Goal: Use online tool/utility: Use online tool/utility

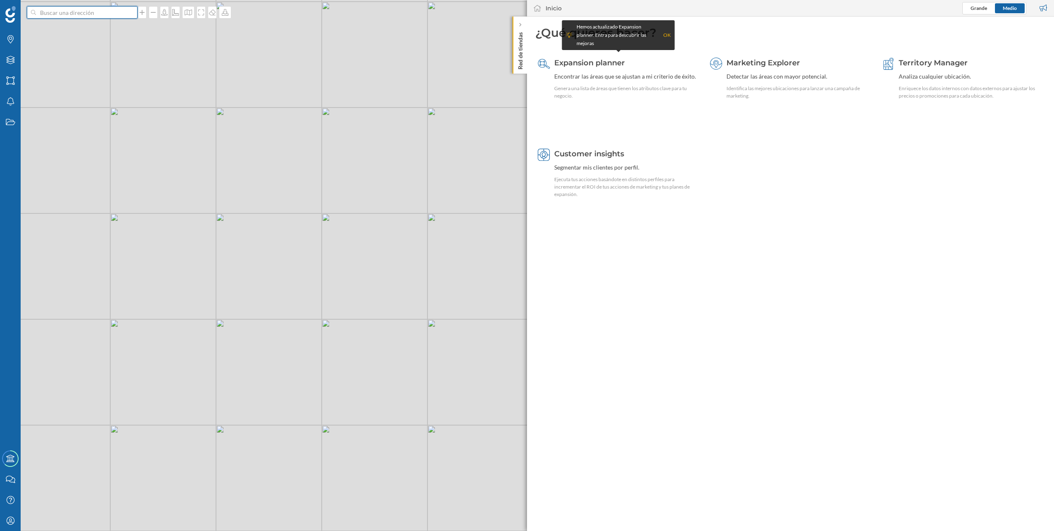
click at [101, 10] on input at bounding box center [82, 12] width 93 height 12
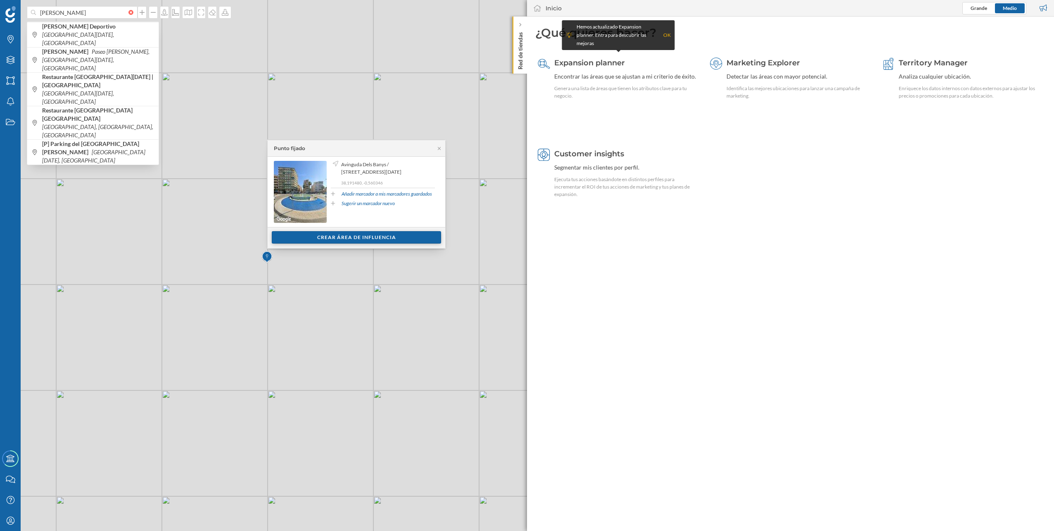
click at [308, 237] on div "Crear área de influencia" at bounding box center [356, 237] width 169 height 12
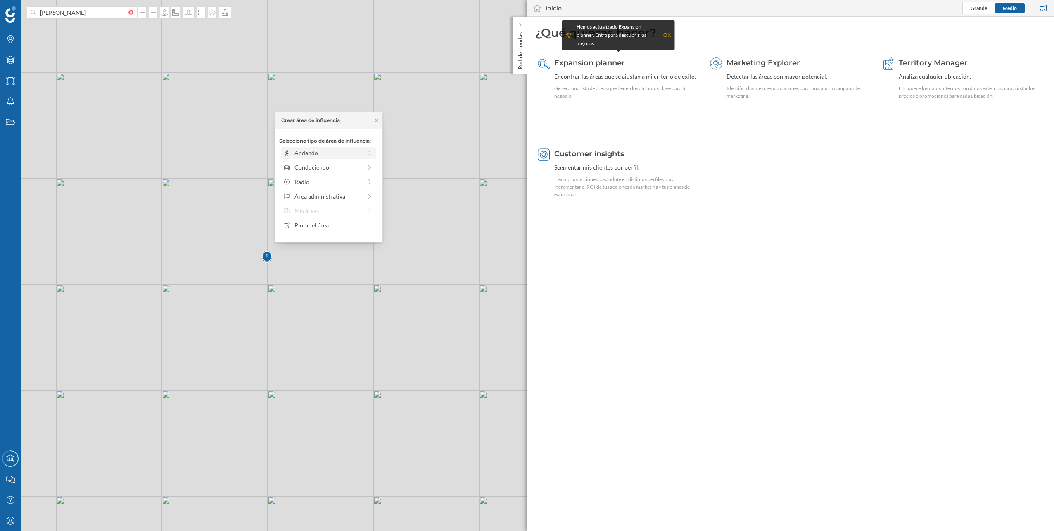
click at [301, 150] on div "Andando" at bounding box center [328, 152] width 67 height 9
drag, startPoint x: 289, startPoint y: 162, endPoint x: 356, endPoint y: 166, distance: 67.5
click at [356, 166] on div at bounding box center [356, 164] width 8 height 8
click at [324, 214] on div "Crear área de influencia" at bounding box center [328, 212] width 99 height 12
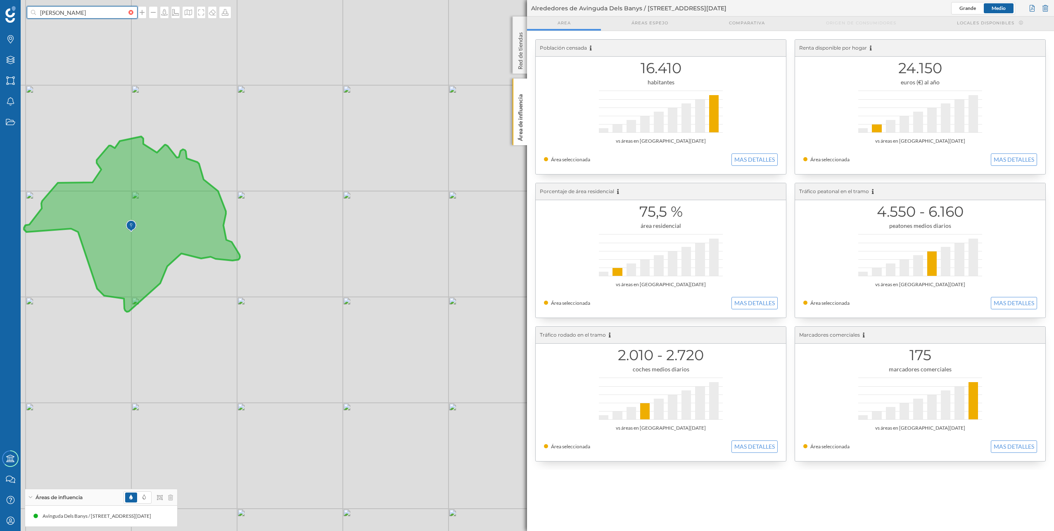
click at [87, 13] on input "[PERSON_NAME]" at bounding box center [82, 12] width 93 height 12
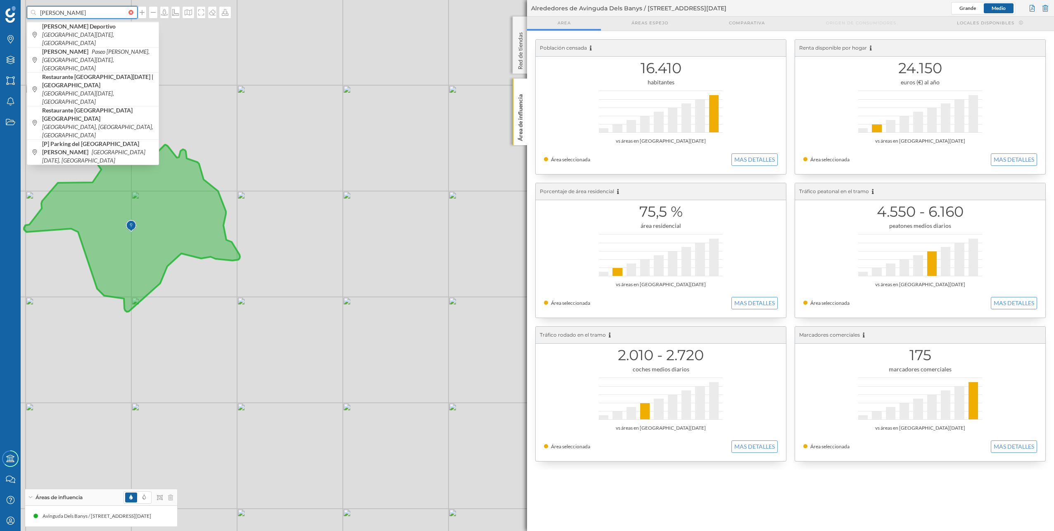
click at [87, 13] on input "[PERSON_NAME]" at bounding box center [82, 12] width 93 height 12
type input "[PERSON_NAME]"
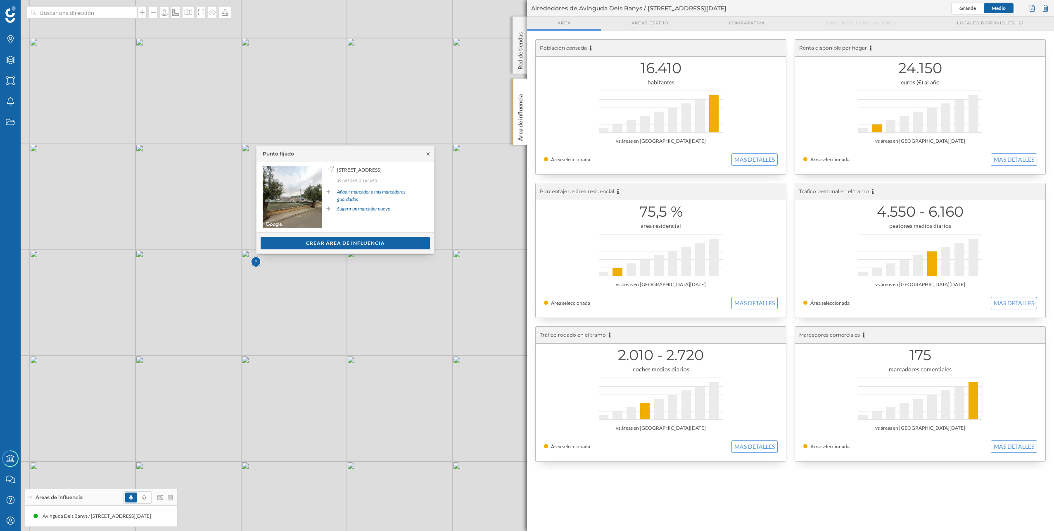
click at [429, 153] on icon at bounding box center [428, 153] width 6 height 5
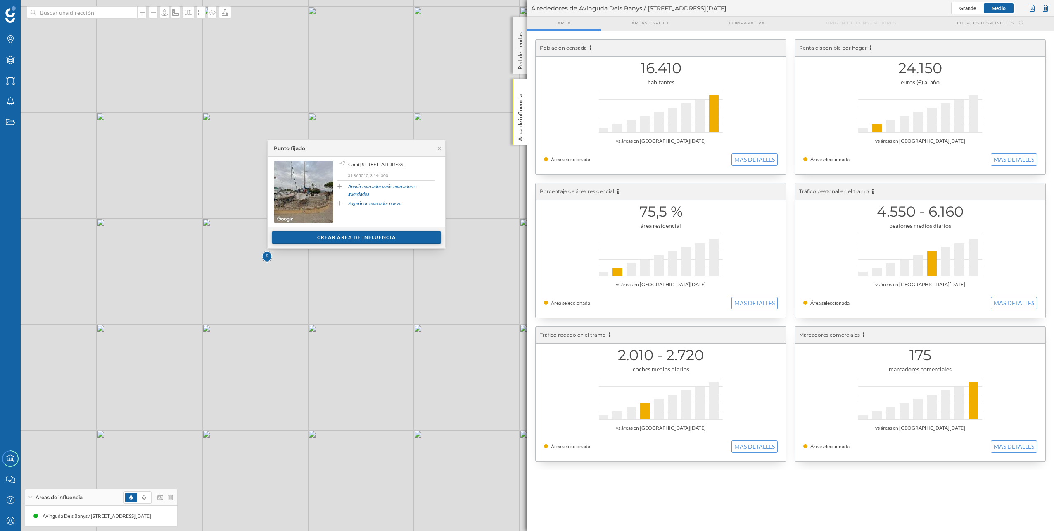
click at [318, 240] on div "Crear área de influencia" at bounding box center [356, 237] width 169 height 12
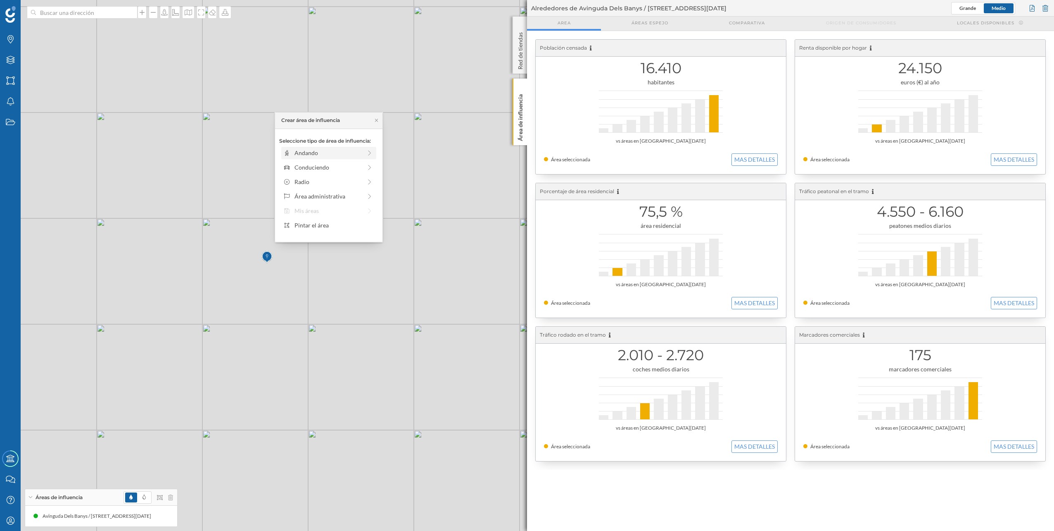
click at [331, 152] on div "Andando" at bounding box center [328, 152] width 67 height 9
drag, startPoint x: 290, startPoint y: 163, endPoint x: 356, endPoint y: 162, distance: 66.1
click at [356, 162] on div at bounding box center [356, 164] width 8 height 8
click at [347, 209] on div "Crear área de influencia" at bounding box center [328, 212] width 99 height 12
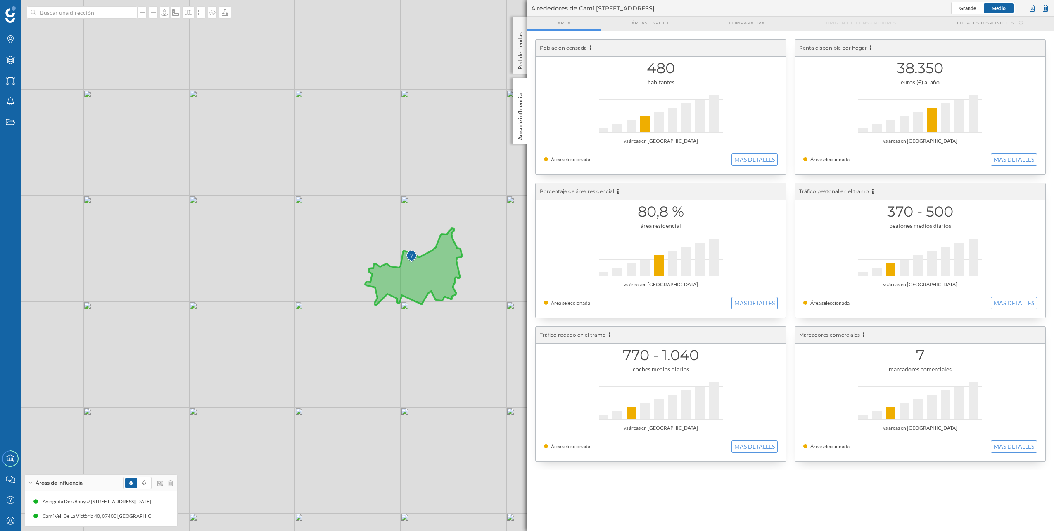
drag, startPoint x: 224, startPoint y: 267, endPoint x: 320, endPoint y: 324, distance: 111.9
click at [320, 266] on div "© Mapbox © OpenStreetMap Improve this map" at bounding box center [527, 265] width 1054 height 531
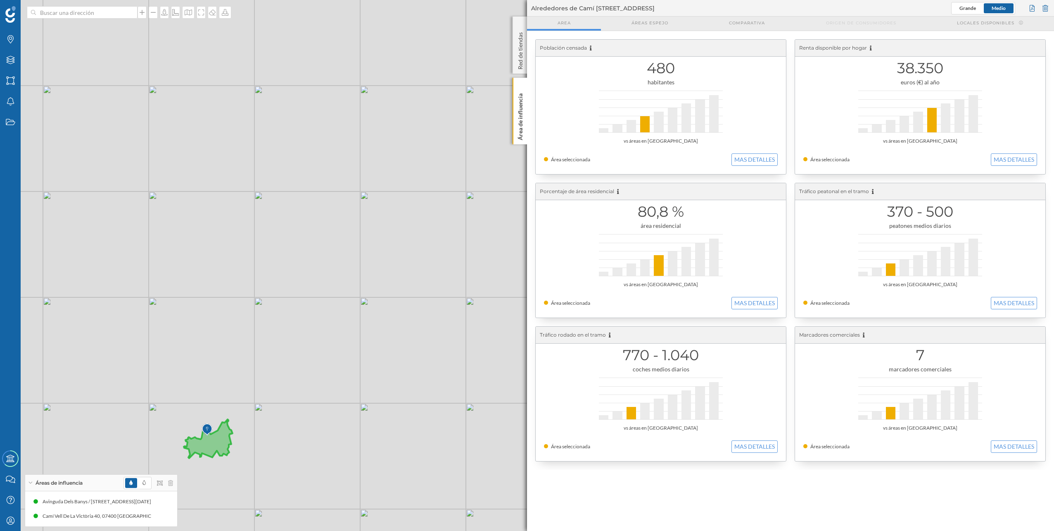
drag, startPoint x: 343, startPoint y: 168, endPoint x: 250, endPoint y: 323, distance: 180.8
click at [250, 266] on div "© Mapbox © OpenStreetMap Improve this map" at bounding box center [527, 265] width 1054 height 531
drag, startPoint x: 127, startPoint y: 280, endPoint x: 404, endPoint y: 203, distance: 287.3
click at [404, 203] on div "© Mapbox © OpenStreetMap Improve this map" at bounding box center [527, 265] width 1054 height 531
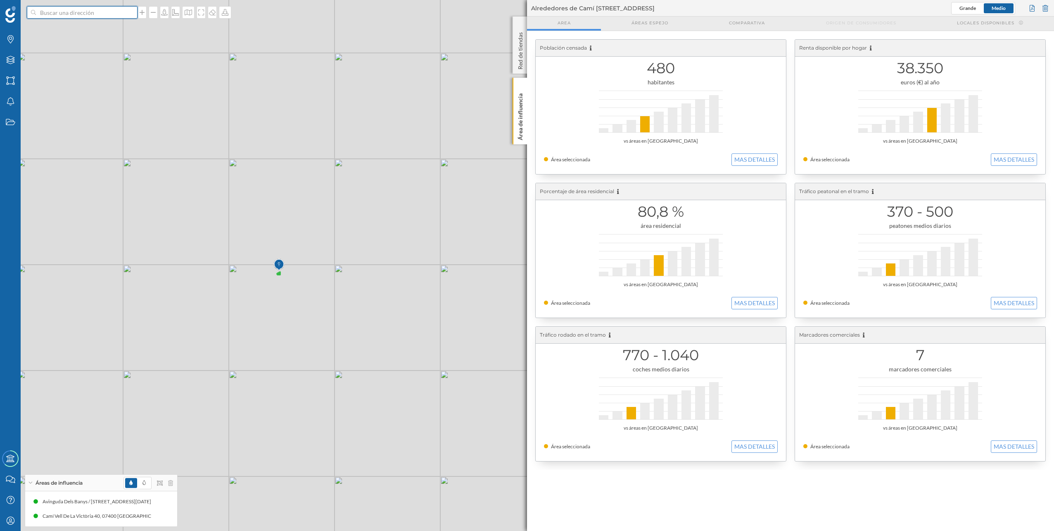
click at [69, 14] on input at bounding box center [82, 12] width 93 height 12
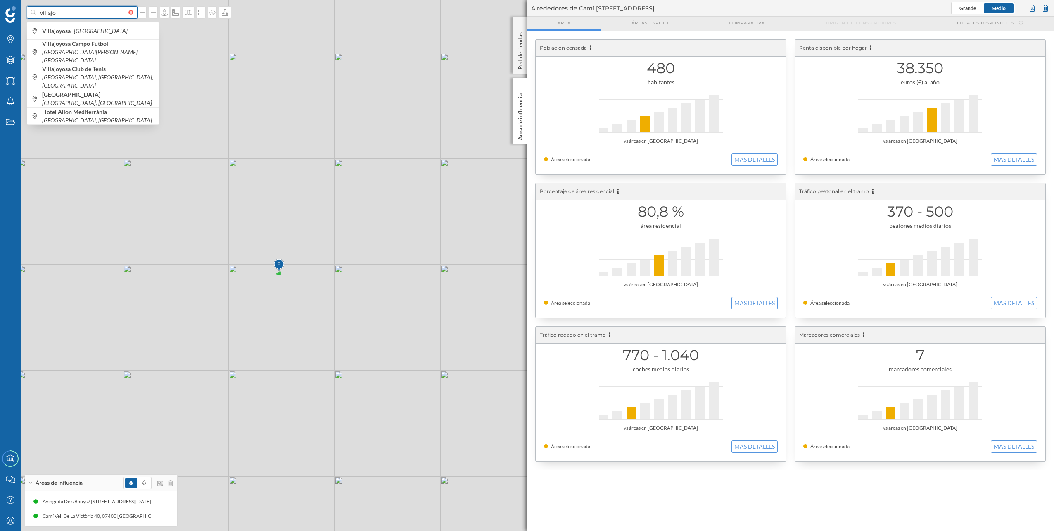
type input "villajo"
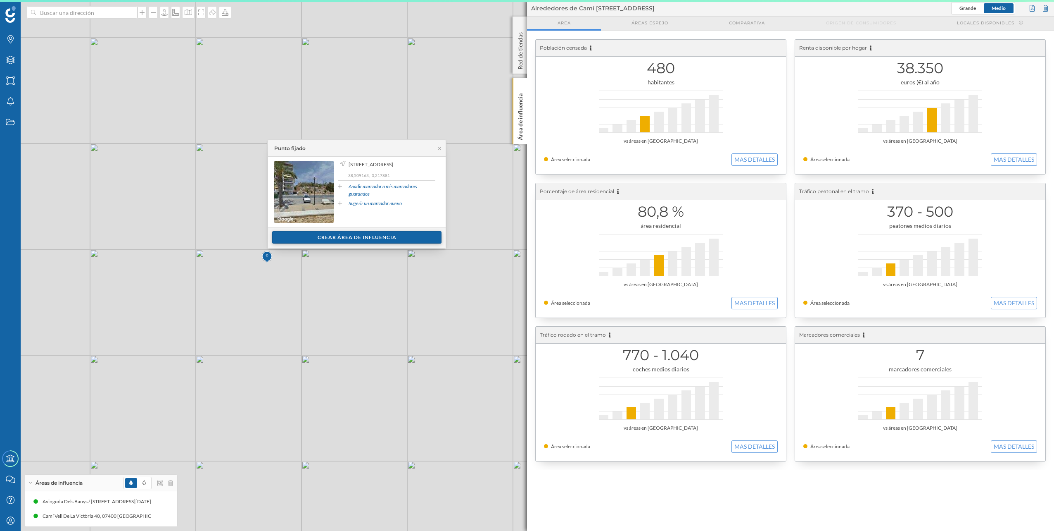
click at [325, 235] on div "Crear área de influencia" at bounding box center [356, 237] width 169 height 12
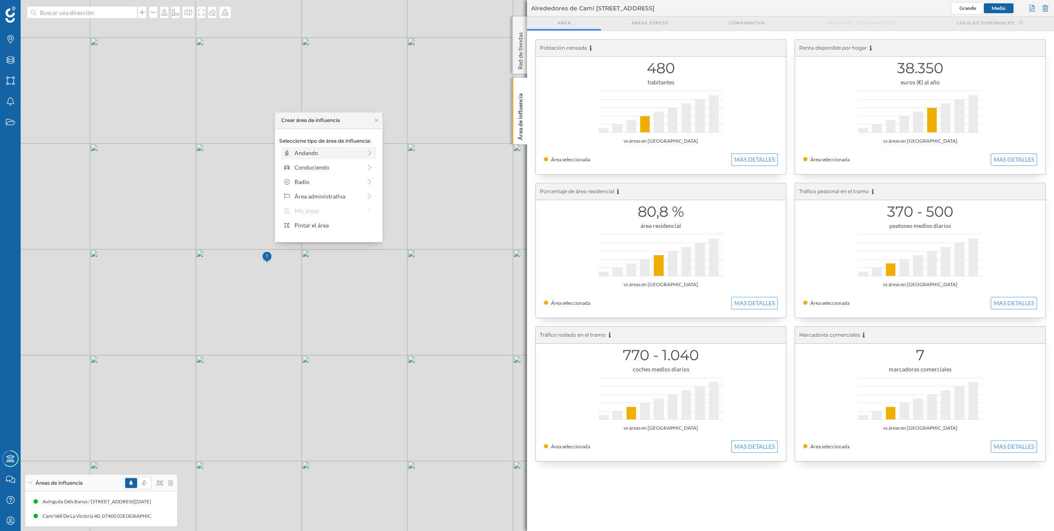
click at [333, 148] on div "Andando" at bounding box center [328, 152] width 67 height 9
drag, startPoint x: 288, startPoint y: 162, endPoint x: 356, endPoint y: 167, distance: 67.9
click at [356, 167] on div at bounding box center [356, 164] width 8 height 8
click at [335, 212] on div "Crear área de influencia" at bounding box center [328, 212] width 99 height 12
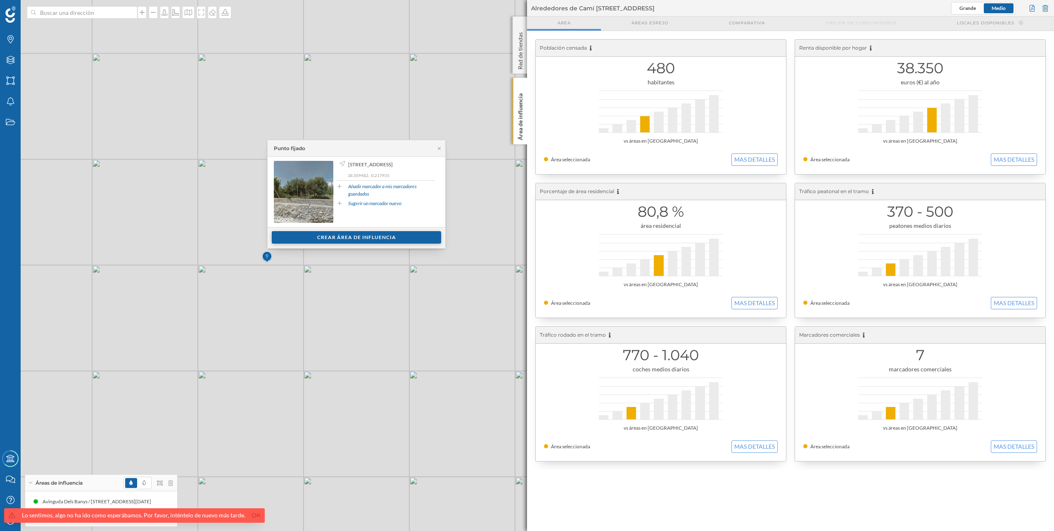
click at [290, 233] on div "Crear área de influencia" at bounding box center [356, 237] width 169 height 12
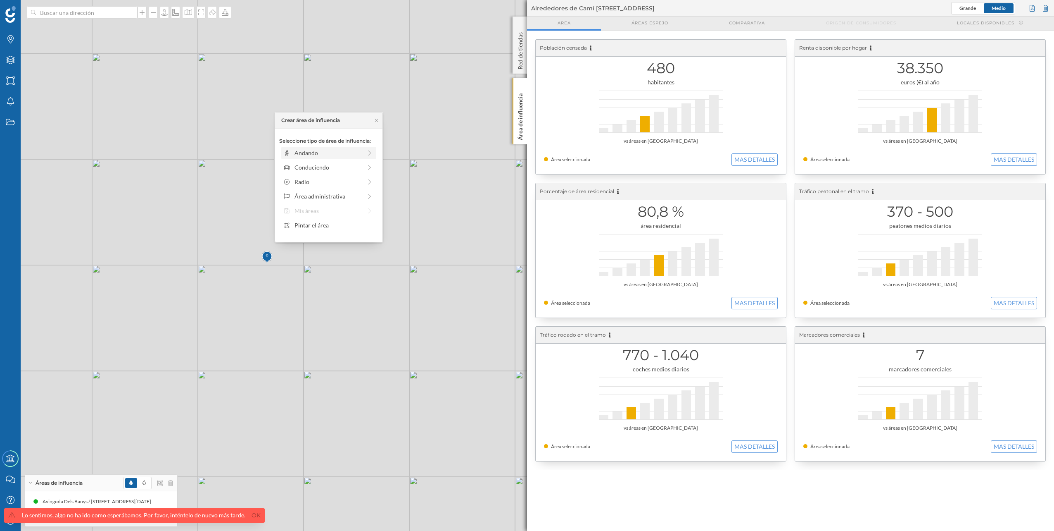
click at [325, 150] on div "Andando" at bounding box center [328, 152] width 67 height 9
drag, startPoint x: 289, startPoint y: 165, endPoint x: 358, endPoint y: 166, distance: 69.0
click at [358, 166] on div at bounding box center [358, 164] width 8 height 8
click at [338, 209] on div "Crear área de influencia" at bounding box center [328, 212] width 99 height 12
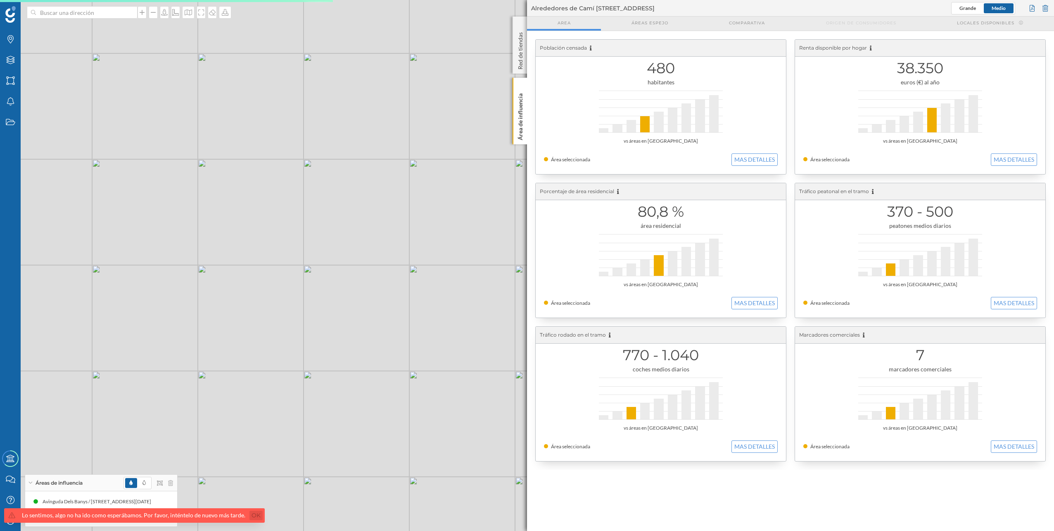
click at [250, 266] on link "Ok" at bounding box center [256, 515] width 13 height 10
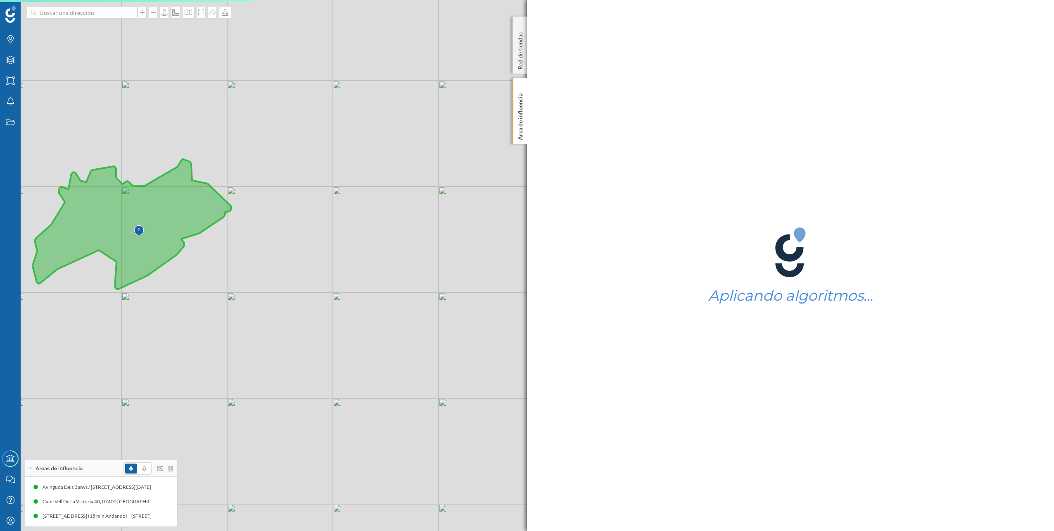
click at [167, 218] on icon at bounding box center [132, 224] width 198 height 130
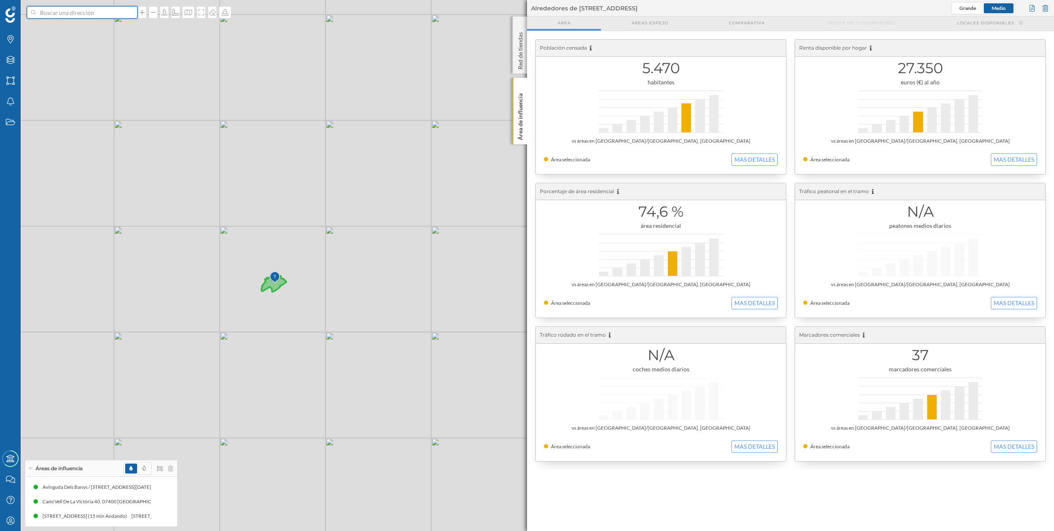
click at [97, 14] on input at bounding box center [82, 12] width 93 height 12
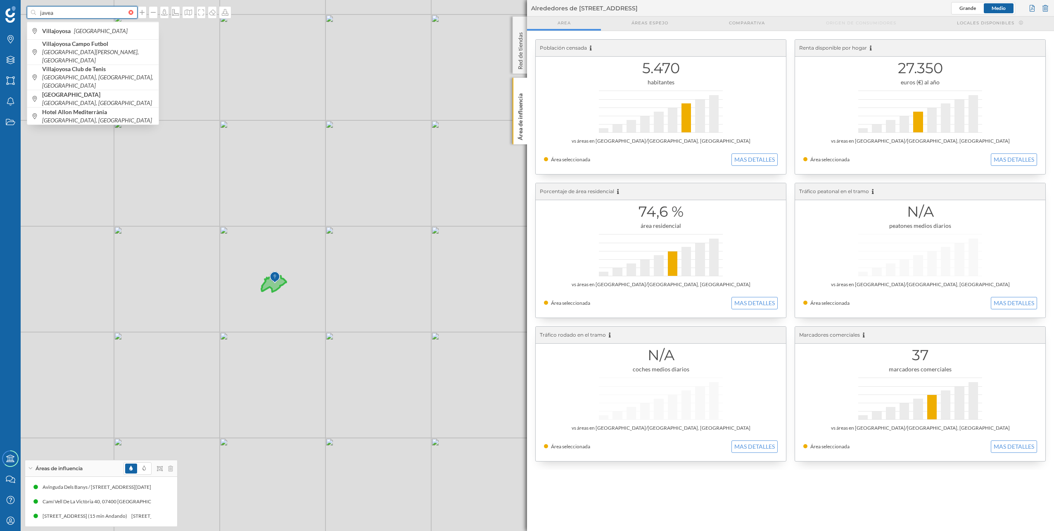
type input "javea"
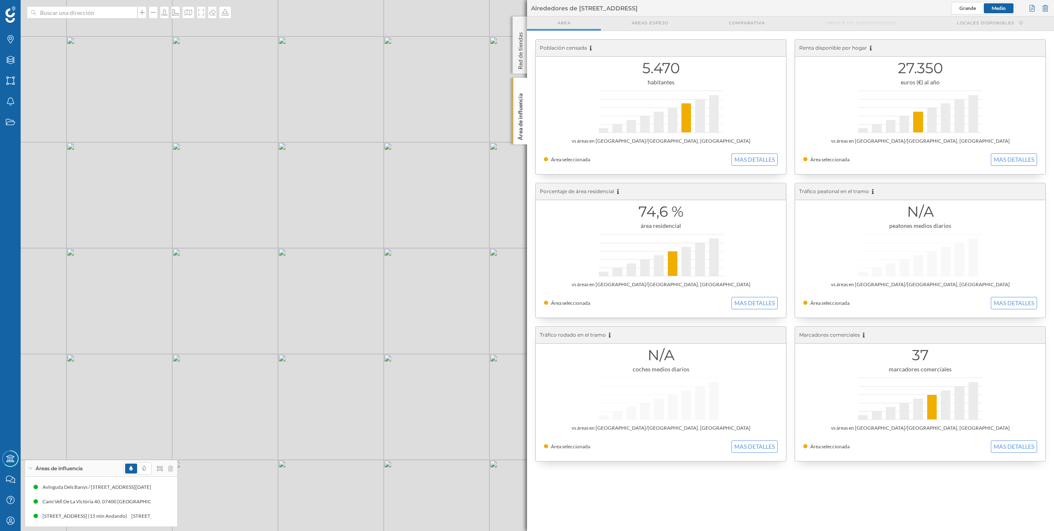
drag, startPoint x: 417, startPoint y: 306, endPoint x: 191, endPoint y: 279, distance: 228.0
click at [191, 266] on div "© Mapbox © OpenStreetMap Improve this map" at bounding box center [527, 265] width 1054 height 531
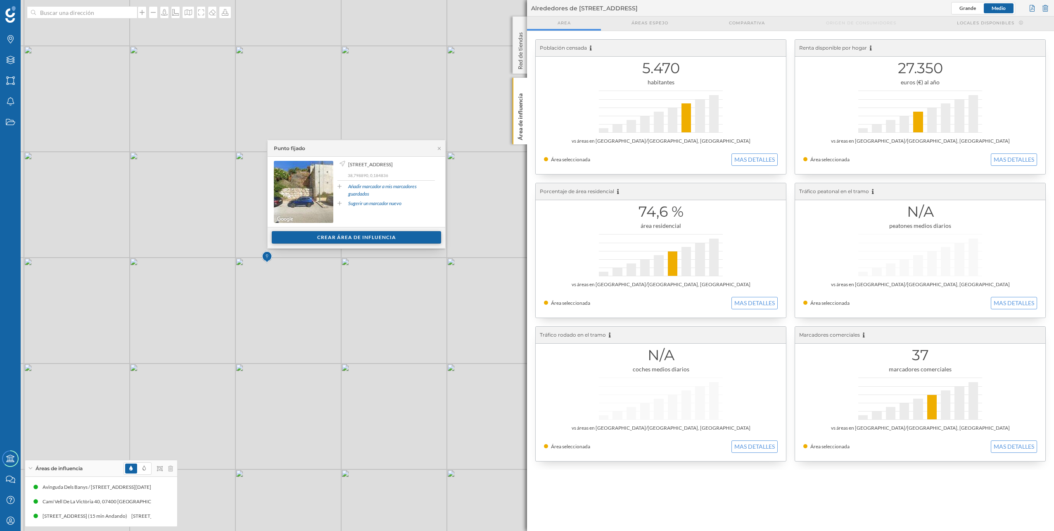
click at [315, 233] on div "Crear área de influencia" at bounding box center [356, 237] width 169 height 12
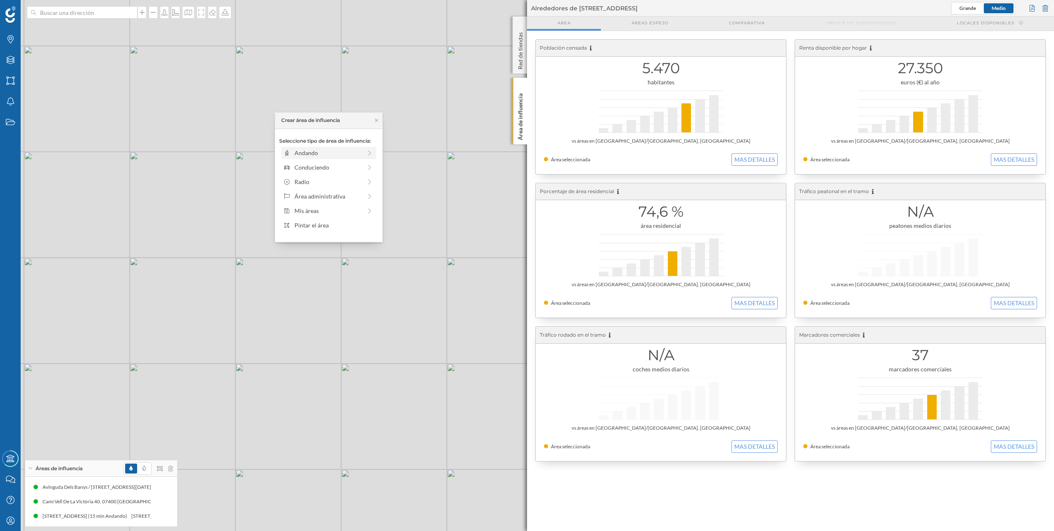
click at [314, 157] on div "Andando" at bounding box center [328, 152] width 67 height 9
drag, startPoint x: 288, startPoint y: 165, endPoint x: 357, endPoint y: 167, distance: 69.0
click at [357, 167] on div at bounding box center [357, 164] width 8 height 8
click at [344, 209] on div "Crear área de influencia" at bounding box center [328, 212] width 99 height 12
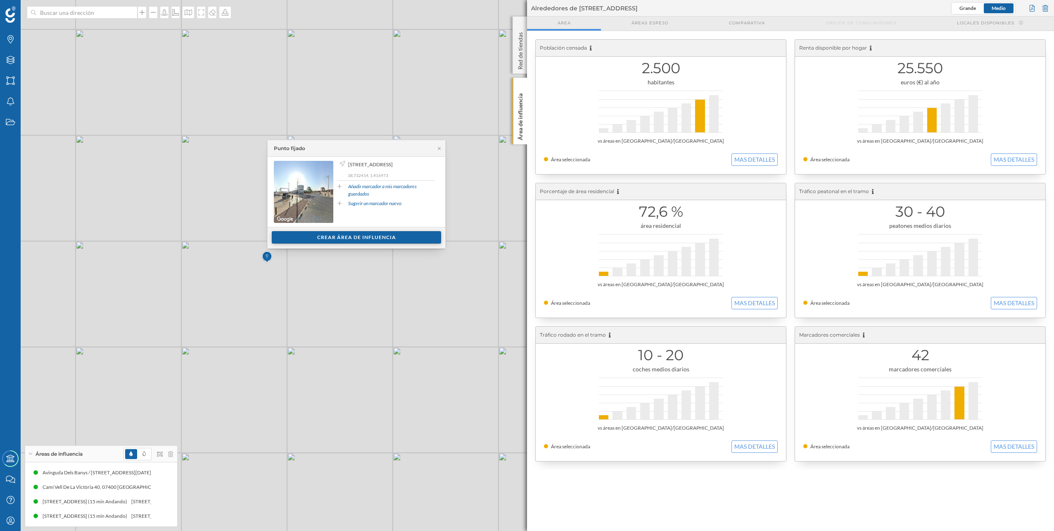
click at [292, 238] on div "Crear área de influencia" at bounding box center [356, 237] width 169 height 12
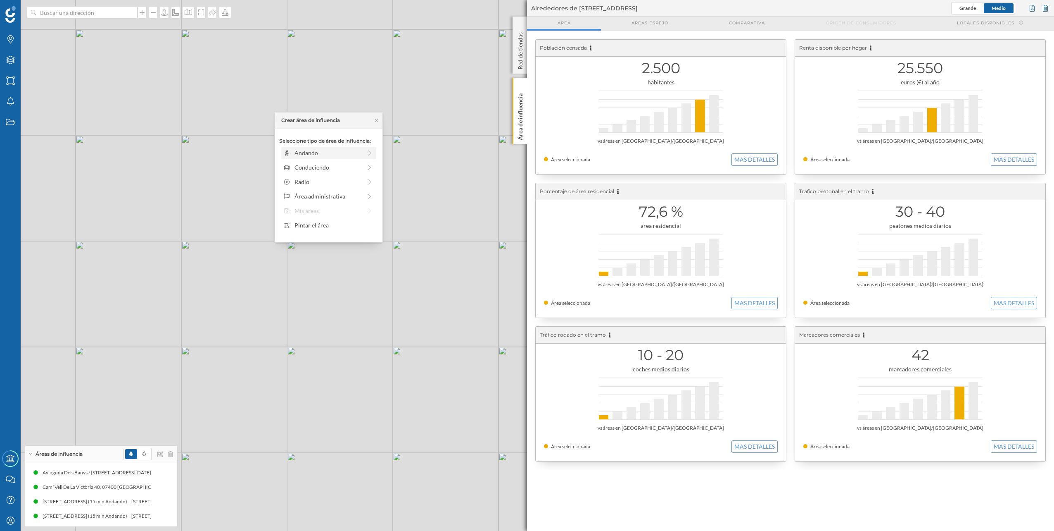
click at [331, 154] on div "Andando" at bounding box center [328, 152] width 67 height 9
drag, startPoint x: 287, startPoint y: 164, endPoint x: 358, endPoint y: 165, distance: 70.7
click at [359, 165] on div at bounding box center [359, 164] width 8 height 8
click at [341, 214] on div "Crear área de influencia" at bounding box center [328, 212] width 99 height 12
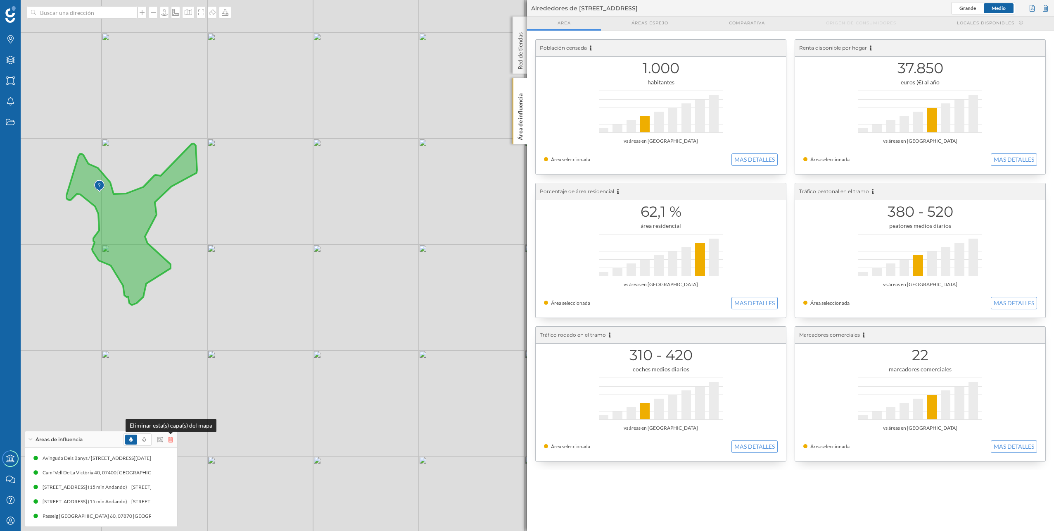
click at [171, 266] on icon at bounding box center [170, 439] width 5 height 6
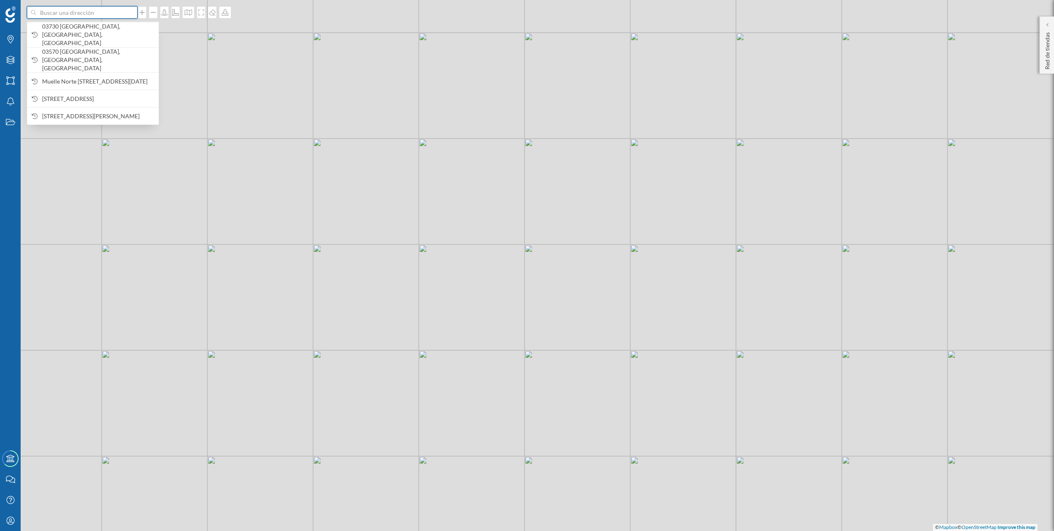
click at [90, 18] on input at bounding box center [82, 12] width 93 height 12
paste input "[PERSON_NAME][GEOGRAPHIC_DATA]"
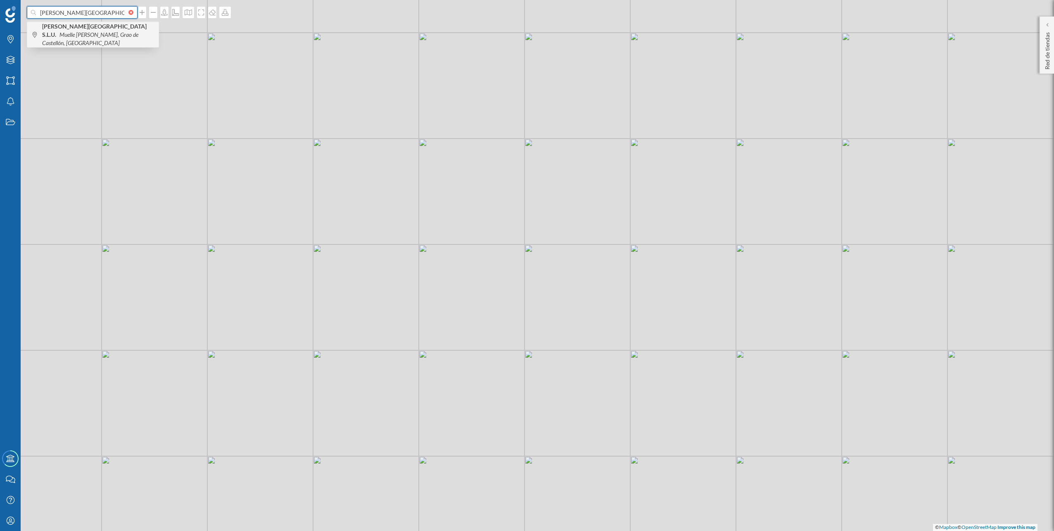
type input "[PERSON_NAME][GEOGRAPHIC_DATA]"
click at [103, 27] on b "[PERSON_NAME][GEOGRAPHIC_DATA] S.L.U." at bounding box center [94, 30] width 105 height 15
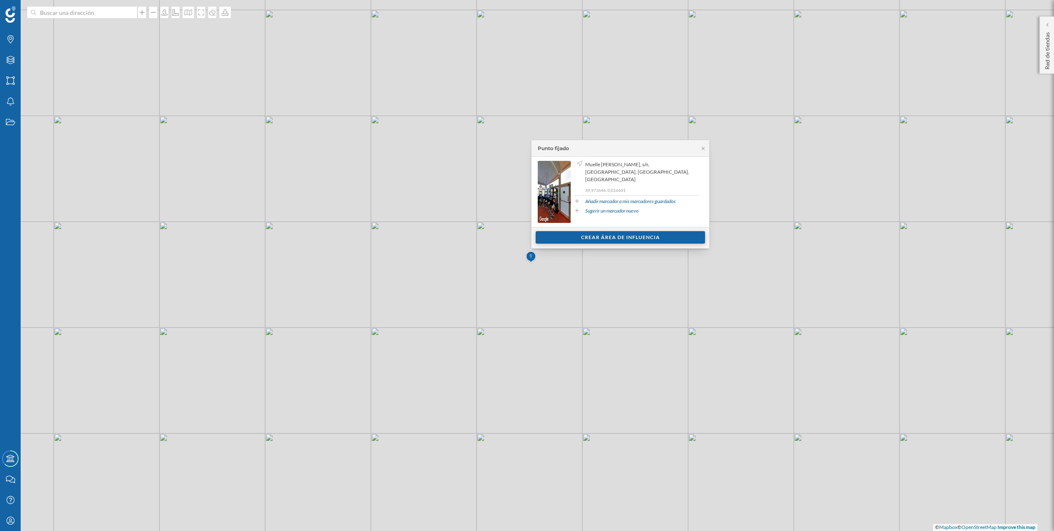
click at [525, 238] on div "Crear área de influencia" at bounding box center [620, 237] width 169 height 12
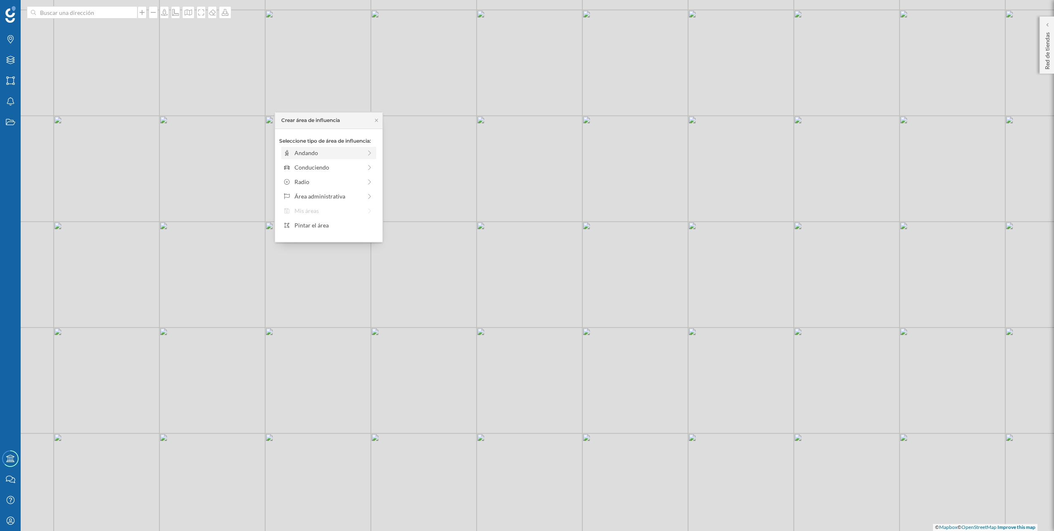
click at [331, 151] on div "Andando" at bounding box center [328, 152] width 67 height 9
drag, startPoint x: 341, startPoint y: 165, endPoint x: 357, endPoint y: 168, distance: 16.4
click at [357, 168] on div at bounding box center [356, 164] width 8 height 8
click at [352, 213] on div "Crear área de influencia" at bounding box center [328, 212] width 99 height 12
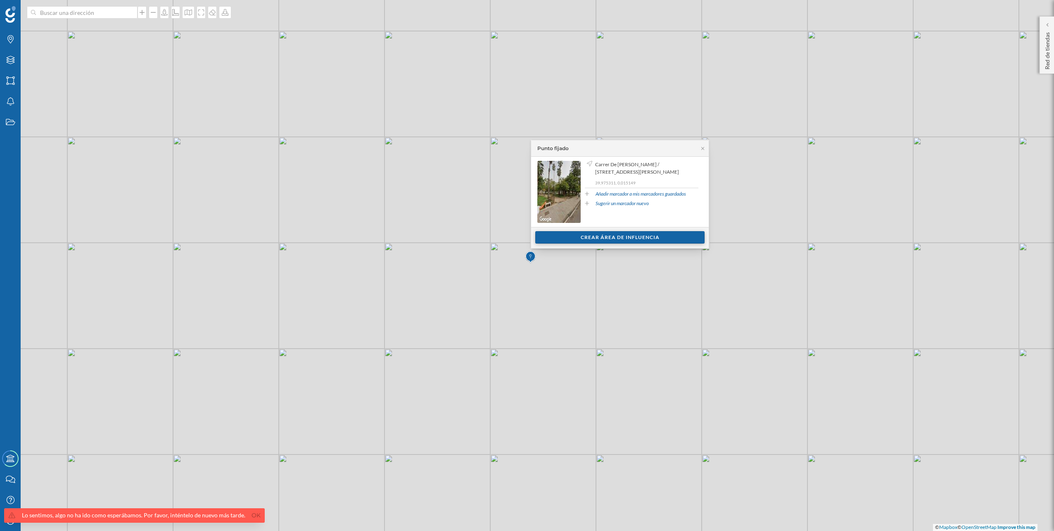
click at [525, 242] on div "Crear área de influencia" at bounding box center [619, 237] width 169 height 12
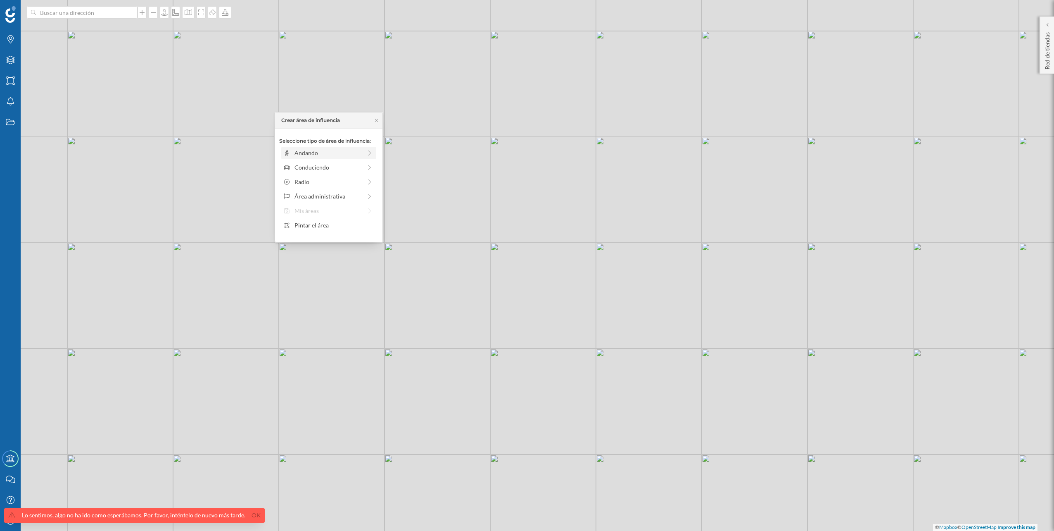
click at [349, 150] on div "Andando" at bounding box center [328, 152] width 67 height 9
drag, startPoint x: 290, startPoint y: 162, endPoint x: 363, endPoint y: 171, distance: 74.2
click at [363, 165] on div "0 min. 3 min. 4 min. 5 min. 6 min. 7 min. 8 min. 9 min. 10 min. 11 min. 12 min.…" at bounding box center [329, 164] width 92 height 2
drag, startPoint x: 362, startPoint y: 165, endPoint x: 356, endPoint y: 162, distance: 6.8
click at [356, 162] on div at bounding box center [356, 164] width 8 height 8
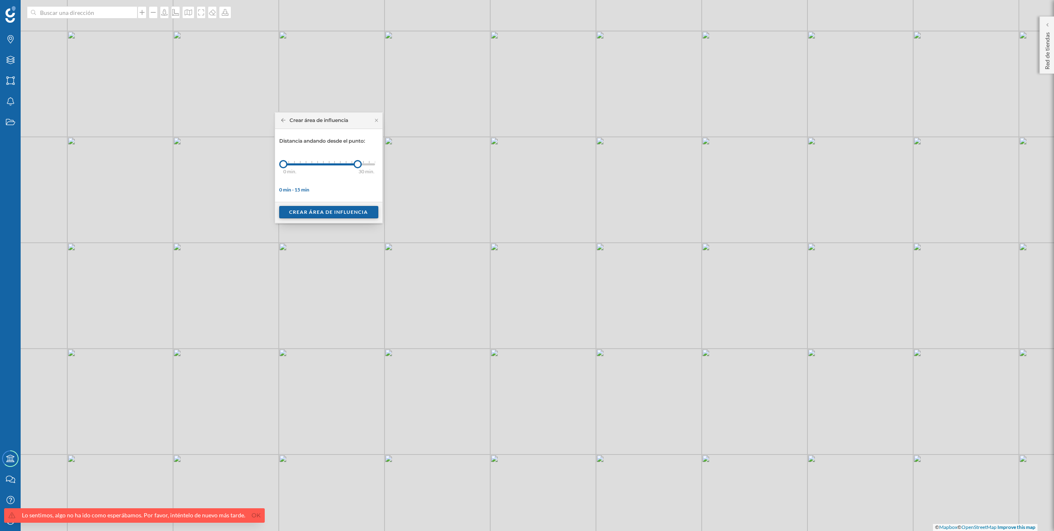
click at [345, 213] on div "Crear área de influencia" at bounding box center [328, 212] width 99 height 12
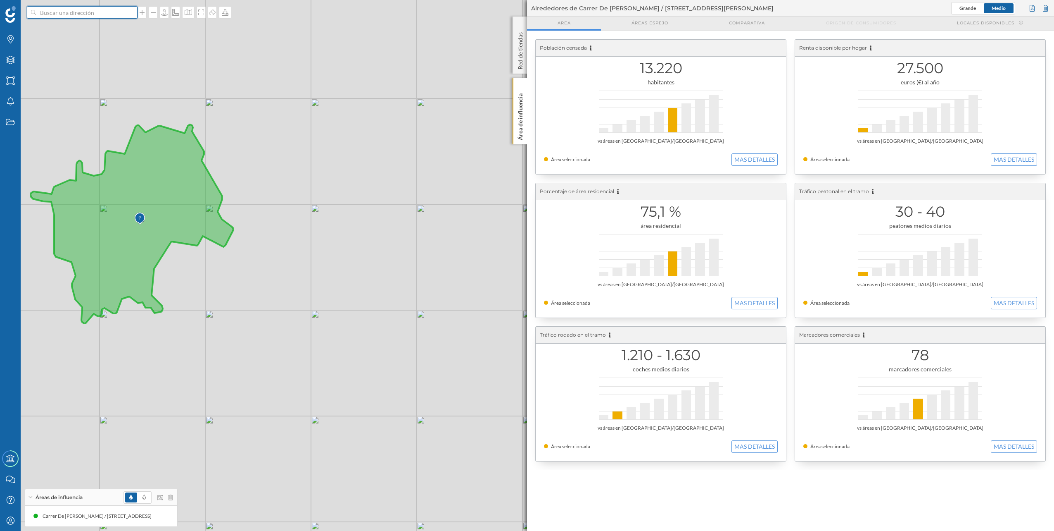
click at [97, 14] on input at bounding box center [82, 12] width 93 height 12
paste input "R.C.N. [GEOGRAPHIC_DATA]"
drag, startPoint x: 94, startPoint y: 13, endPoint x: 31, endPoint y: 12, distance: 62.8
click at [31, 12] on div "R.C.N. [GEOGRAPHIC_DATA]" at bounding box center [82, 12] width 111 height 12
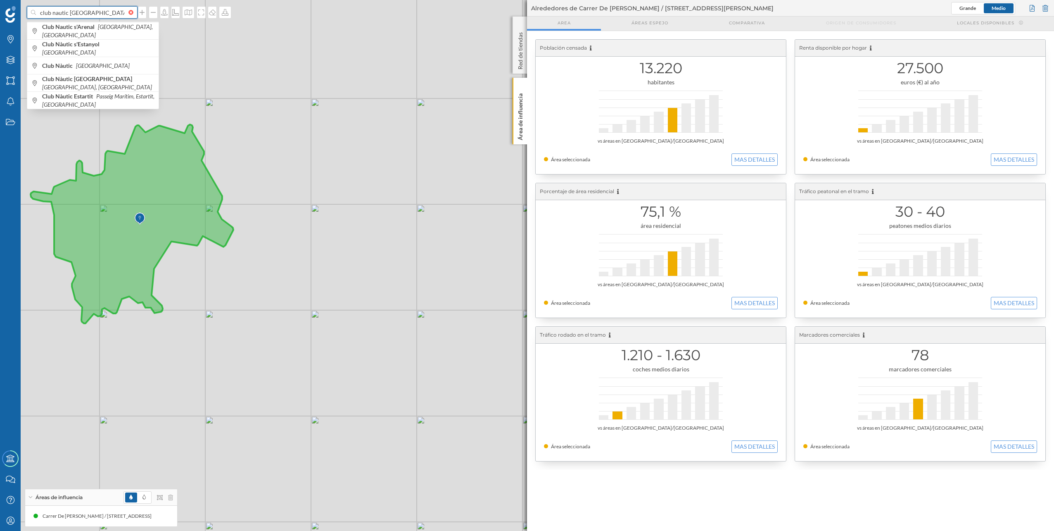
type input "club nautic [GEOGRAPHIC_DATA]"
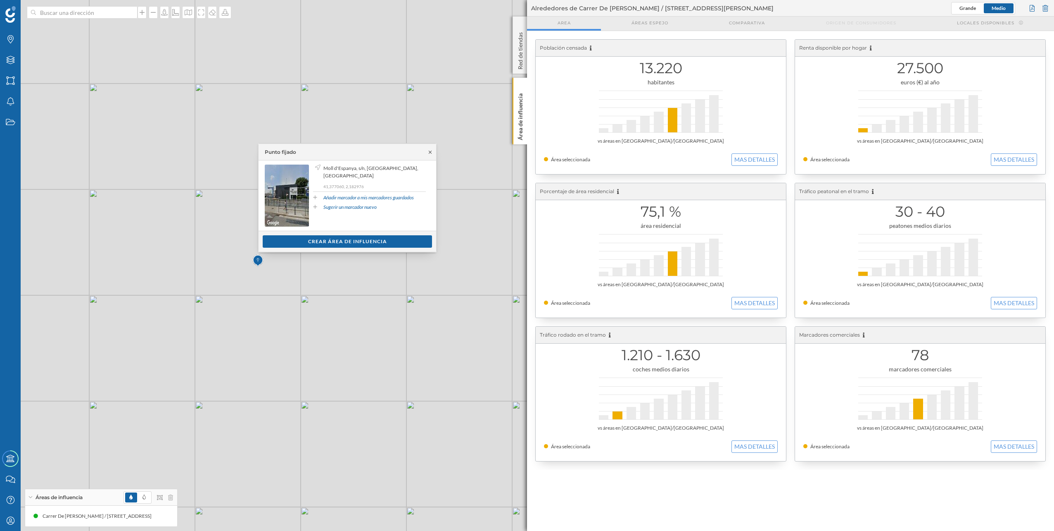
click at [431, 151] on icon at bounding box center [430, 152] width 6 height 5
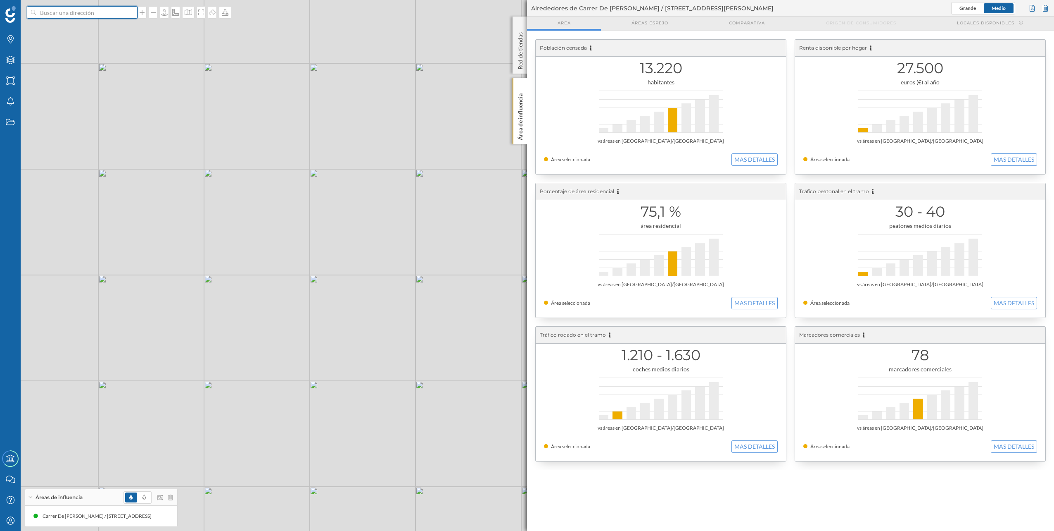
click at [53, 13] on input at bounding box center [82, 12] width 93 height 12
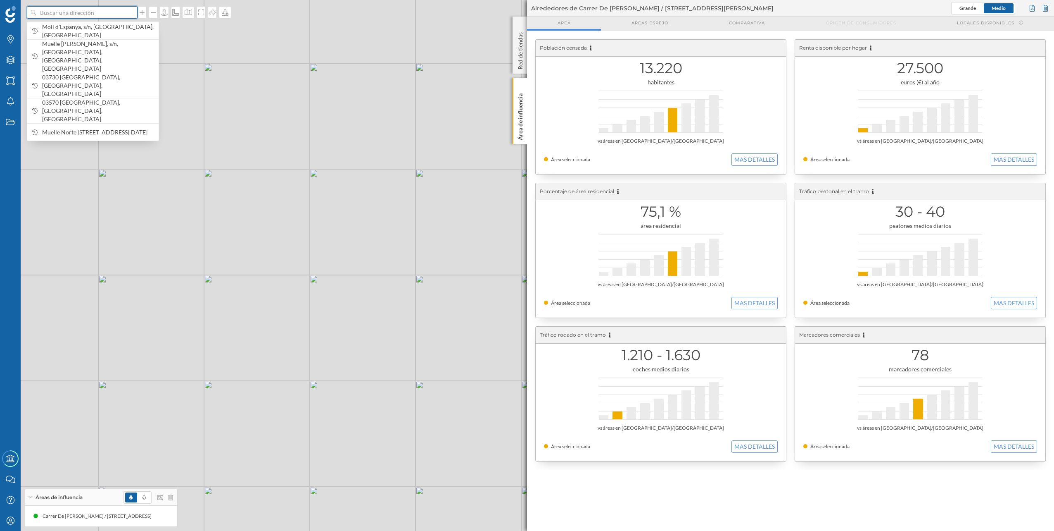
paste input "41.2105N 02.1000E"
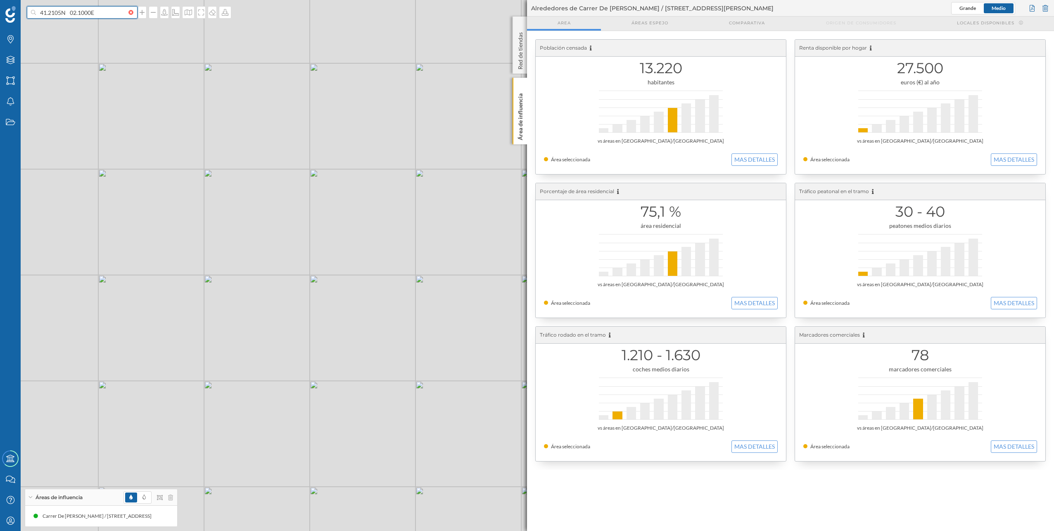
type input "41.2105N 02.1000E"
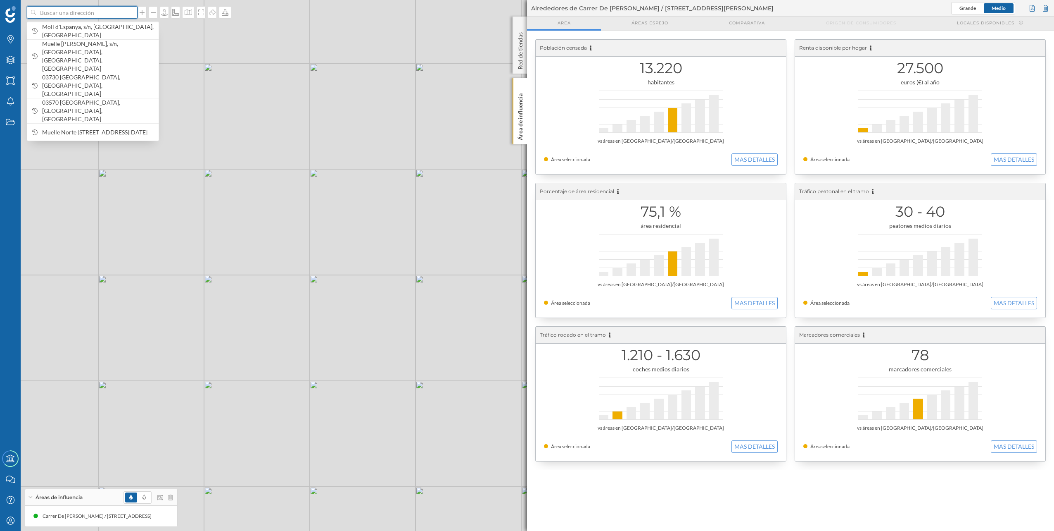
click at [68, 12] on input at bounding box center [82, 12] width 93 height 12
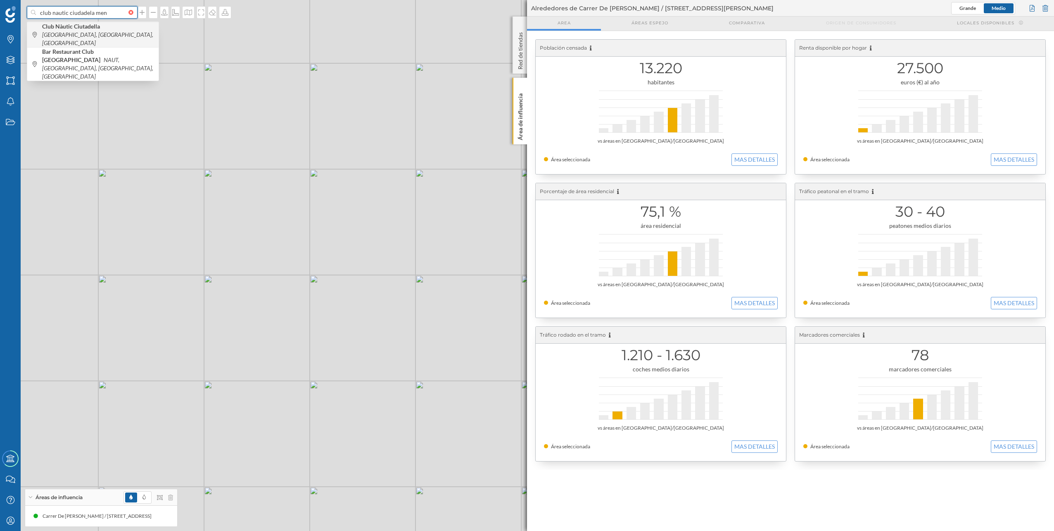
type input "club nautic ciudadela men"
click at [80, 29] on b "Club Nàutic Ciutadella" at bounding box center [72, 26] width 60 height 7
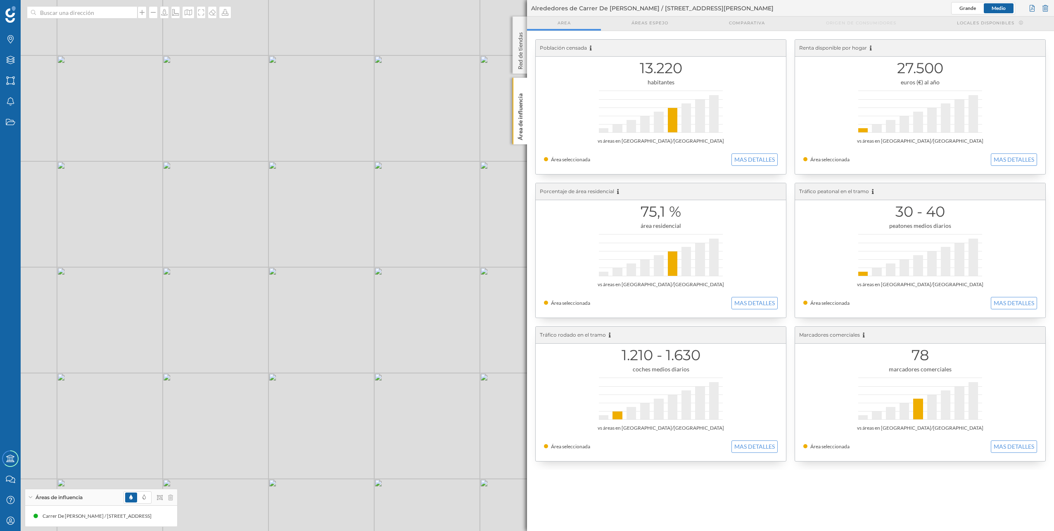
drag, startPoint x: 266, startPoint y: 308, endPoint x: 259, endPoint y: 320, distance: 14.2
click at [259, 266] on div "© Mapbox © OpenStreetMap Improve this map" at bounding box center [527, 265] width 1054 height 531
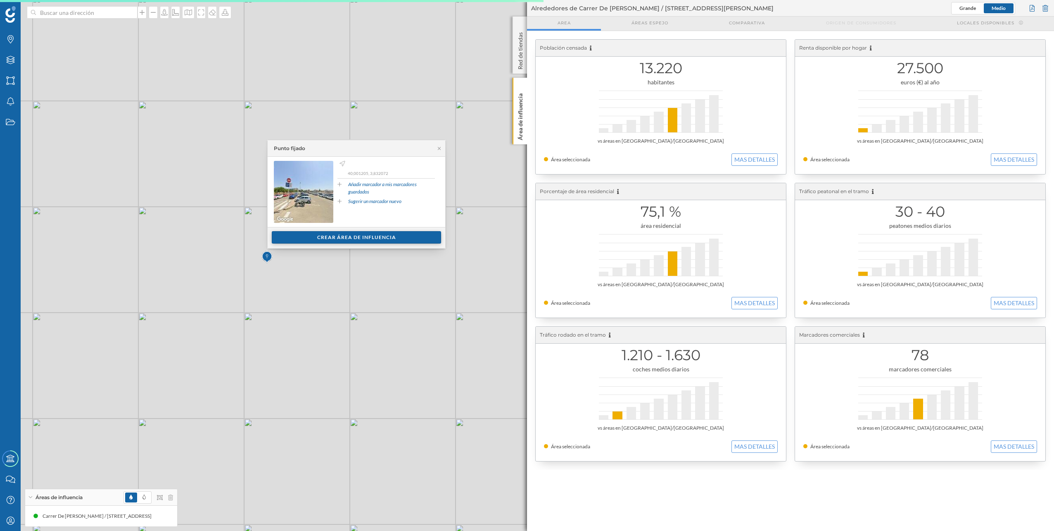
click at [305, 238] on div "Crear área de influencia" at bounding box center [356, 237] width 169 height 12
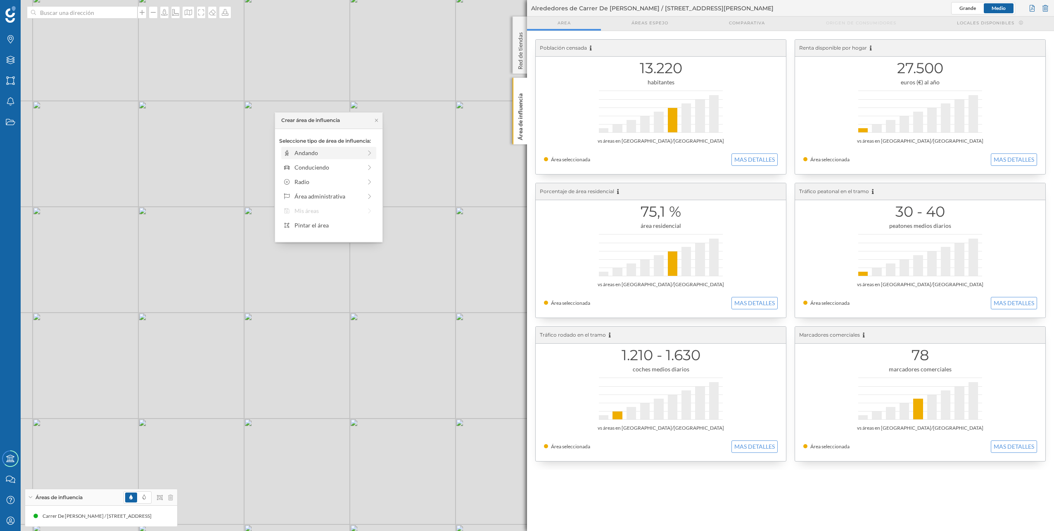
click at [314, 152] on div "Andando" at bounding box center [328, 152] width 67 height 9
drag, startPoint x: 290, startPoint y: 166, endPoint x: 359, endPoint y: 166, distance: 69.4
click at [359, 166] on div at bounding box center [359, 164] width 8 height 8
click at [343, 212] on div "Crear área de influencia" at bounding box center [328, 212] width 99 height 12
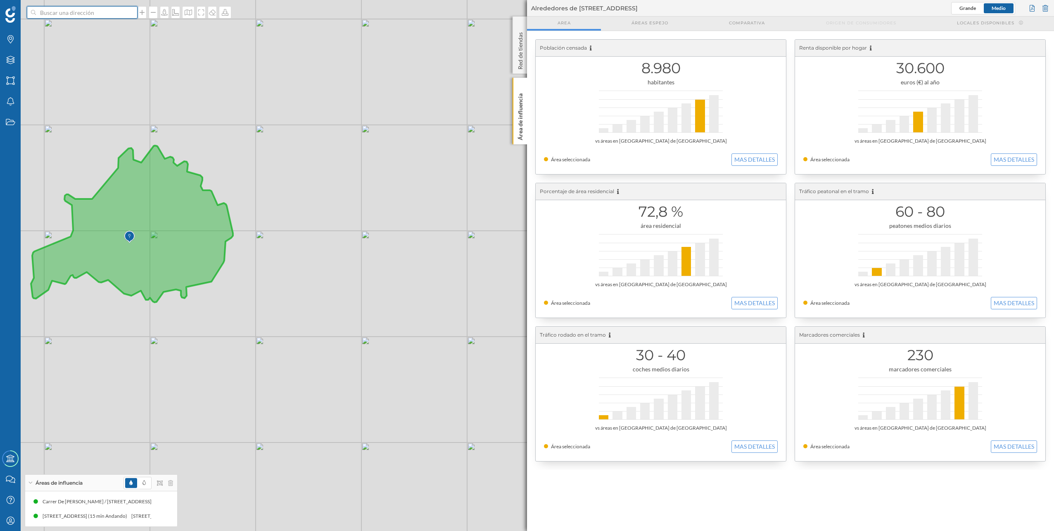
click at [88, 17] on input at bounding box center [82, 12] width 93 height 12
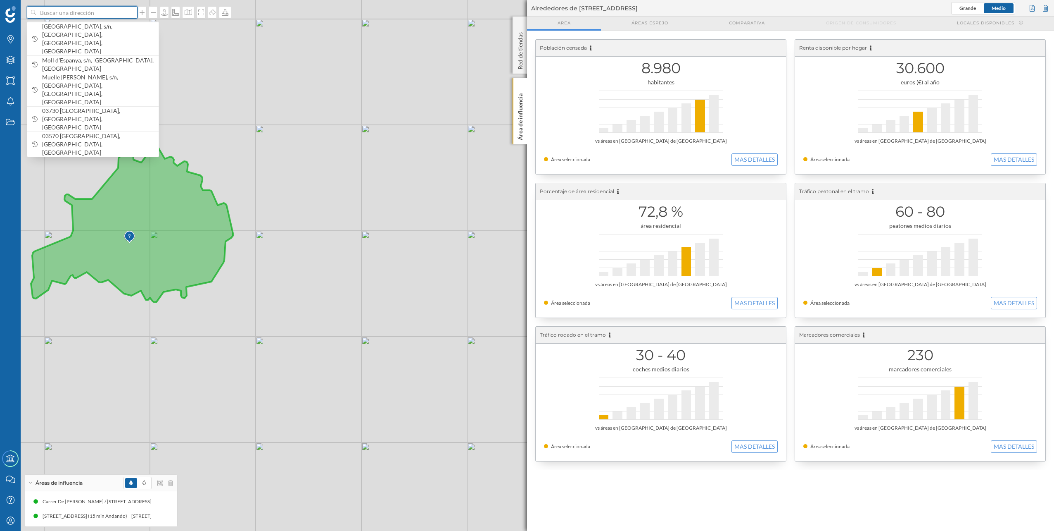
paste input "[GEOGRAPHIC_DATA]"
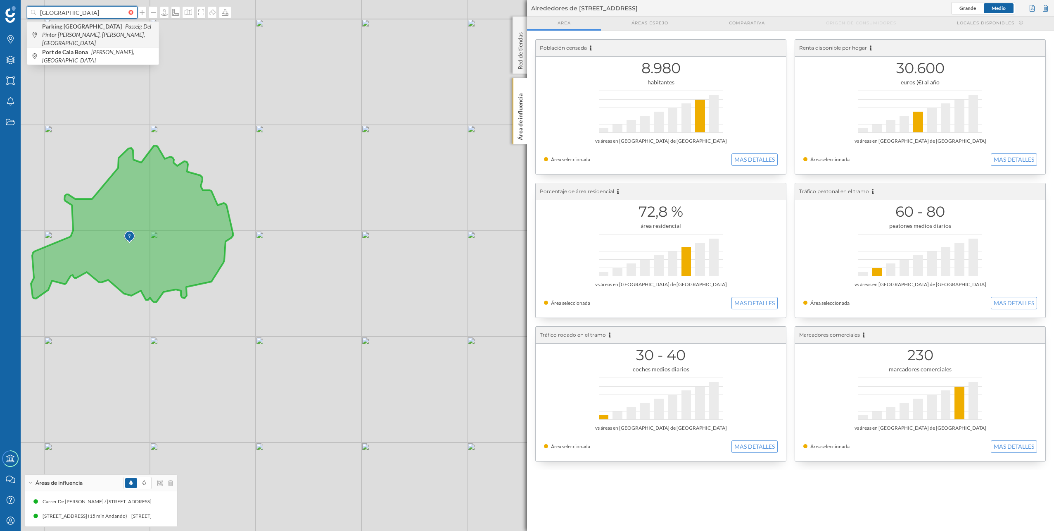
type input "[GEOGRAPHIC_DATA]"
click at [104, 34] on icon "Passeig Del Pintor [PERSON_NAME], [PERSON_NAME], [GEOGRAPHIC_DATA]" at bounding box center [96, 35] width 109 height 24
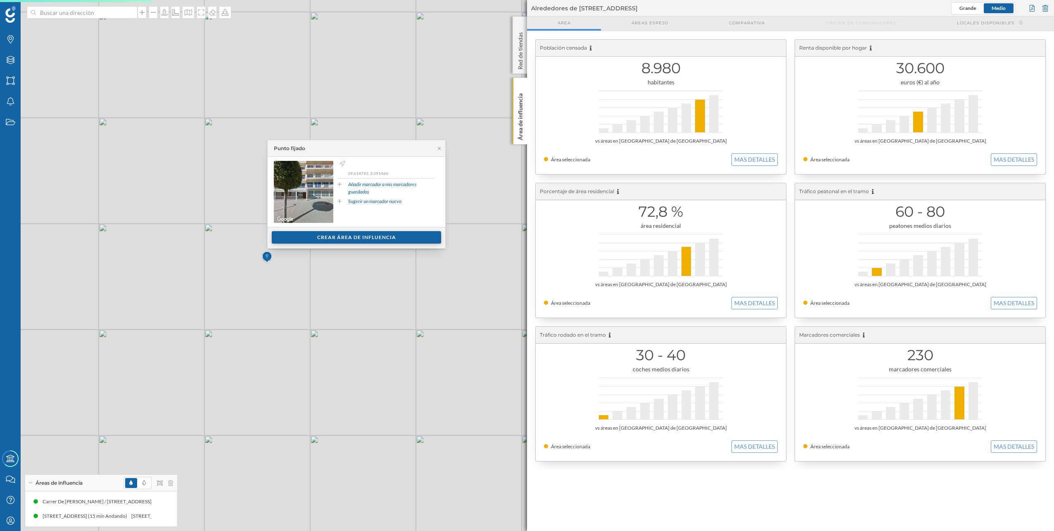
click at [311, 238] on div "Crear área de influencia" at bounding box center [356, 237] width 169 height 12
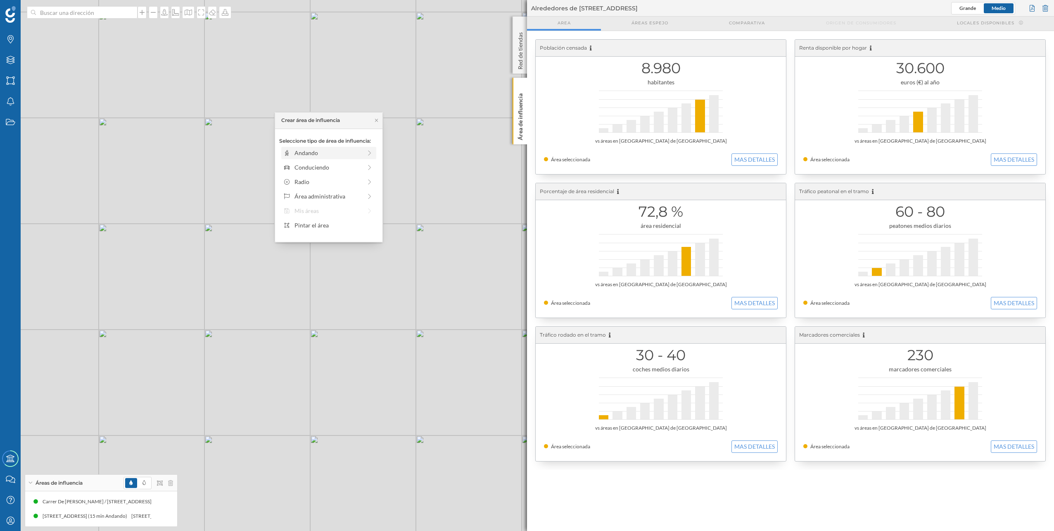
click at [319, 154] on div "Andando" at bounding box center [328, 152] width 67 height 9
drag, startPoint x: 292, startPoint y: 164, endPoint x: 360, endPoint y: 165, distance: 68.6
click at [360, 165] on div at bounding box center [360, 164] width 8 height 8
click at [347, 212] on div "Crear área de influencia" at bounding box center [328, 212] width 99 height 12
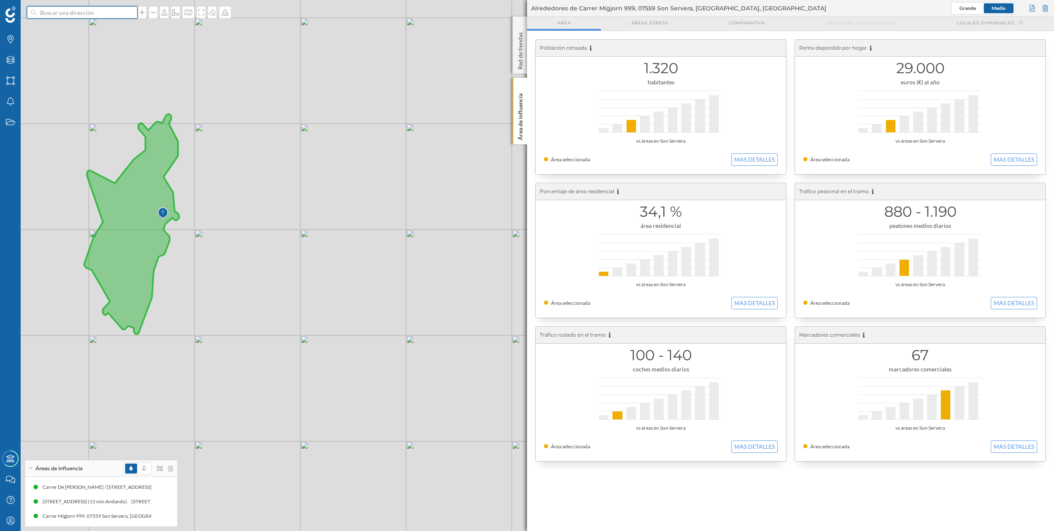
click at [109, 12] on input at bounding box center [82, 12] width 93 height 12
type input "cllub nautico voinaroz"
click at [111, 26] on icon "Carrer del Músic [PERSON_NAME], [GEOGRAPHIC_DATA], [GEOGRAPHIC_DATA]" at bounding box center [92, 35] width 101 height 24
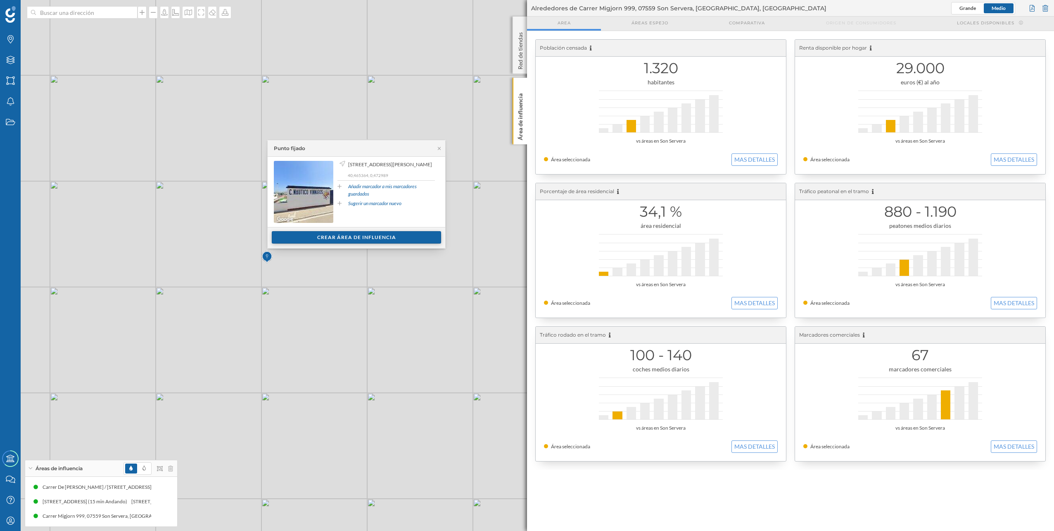
click at [338, 235] on div "Crear área de influencia" at bounding box center [356, 237] width 169 height 12
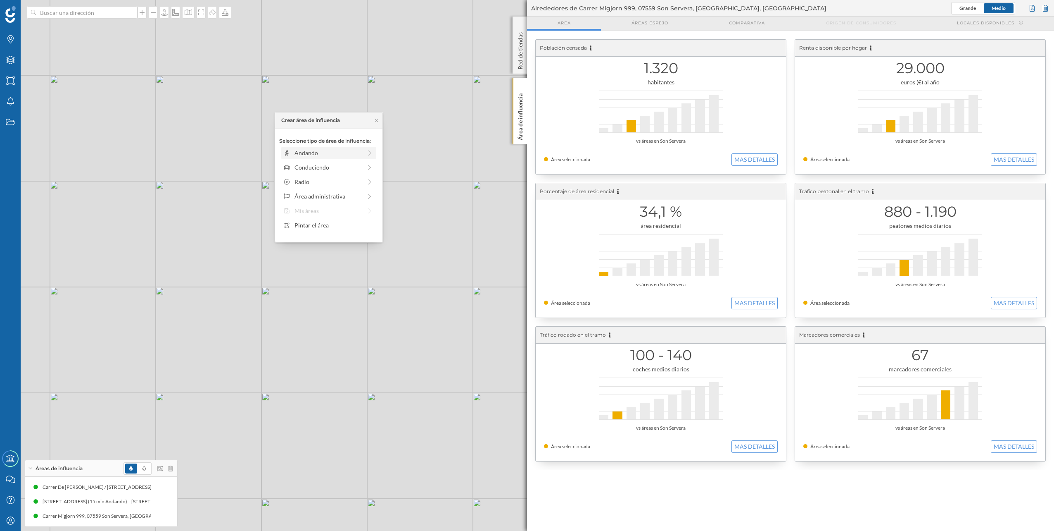
click at [334, 153] on div "Andando" at bounding box center [328, 152] width 67 height 9
drag, startPoint x: 290, startPoint y: 164, endPoint x: 356, endPoint y: 167, distance: 66.2
click at [356, 167] on div at bounding box center [356, 164] width 8 height 8
click at [338, 217] on div "Crear área de influencia" at bounding box center [328, 212] width 99 height 12
